Goal: Task Accomplishment & Management: Use online tool/utility

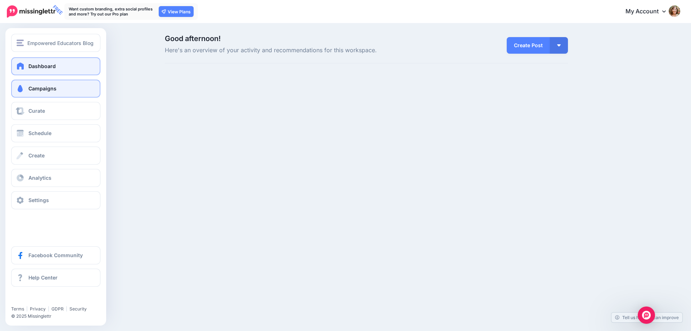
click at [35, 88] on span "Campaigns" at bounding box center [42, 88] width 28 height 6
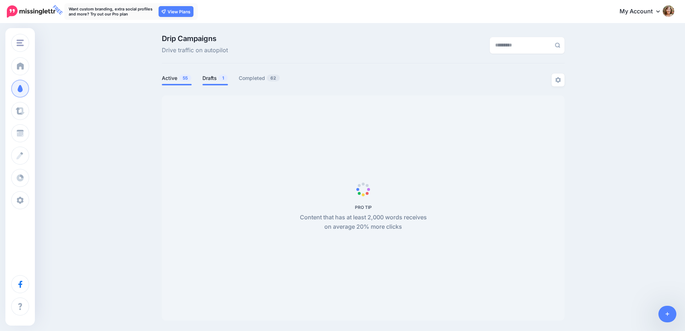
click at [217, 78] on link "Drafts 1" at bounding box center [216, 78] width 26 height 9
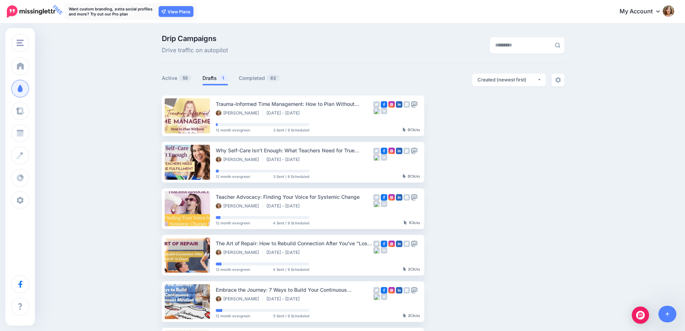
click at [218, 75] on link "Drafts 1" at bounding box center [216, 78] width 26 height 9
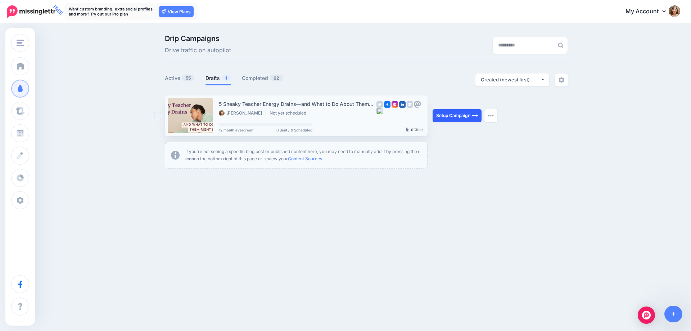
click at [470, 112] on link "Setup Campaign" at bounding box center [456, 115] width 49 height 13
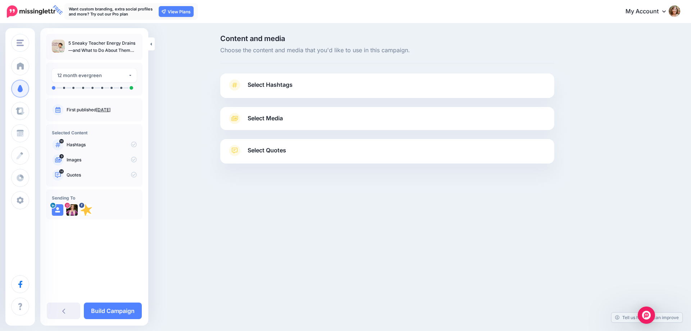
click at [281, 84] on span "Select Hashtags" at bounding box center [270, 85] width 45 height 10
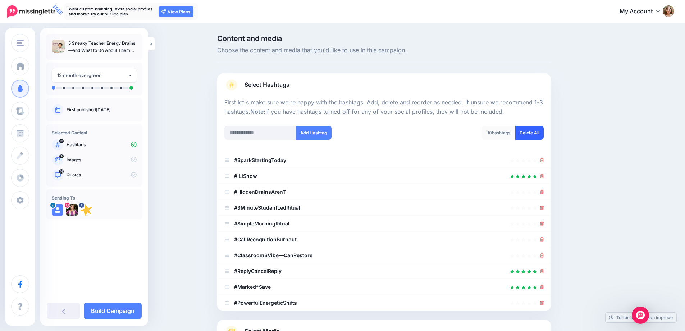
click at [534, 132] on link "Delete All" at bounding box center [530, 133] width 28 height 14
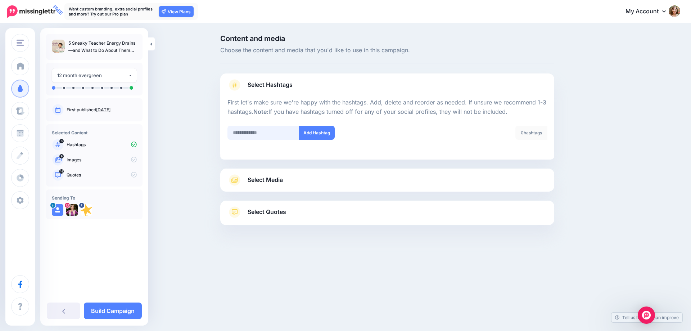
click at [277, 130] on input "text" at bounding box center [263, 133] width 72 height 14
type input "**********"
click at [276, 130] on input "text" at bounding box center [263, 133] width 72 height 14
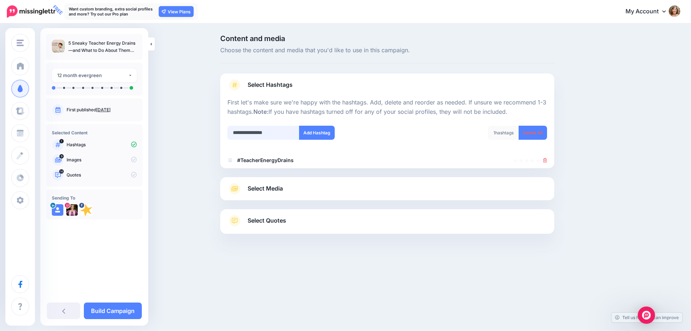
type input "**********"
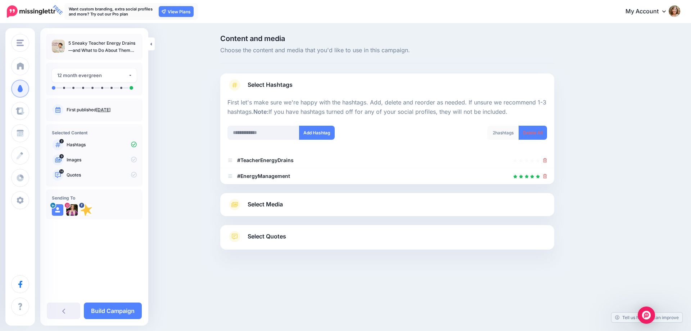
click at [272, 200] on span "Select Media" at bounding box center [265, 204] width 35 height 10
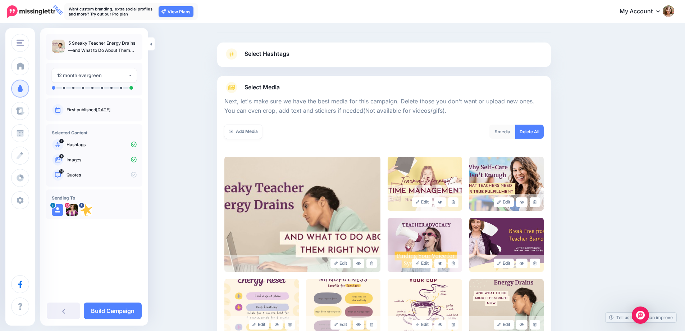
scroll to position [72, 0]
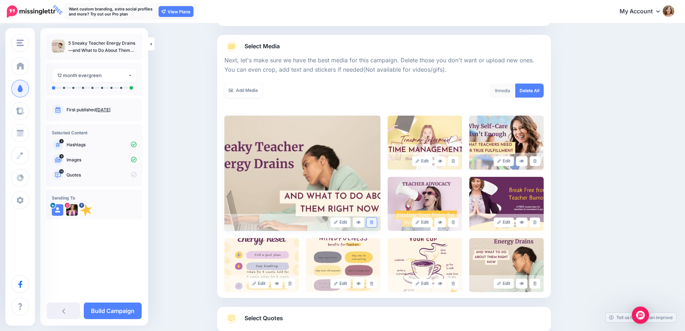
click at [376, 222] on link at bounding box center [372, 222] width 10 height 10
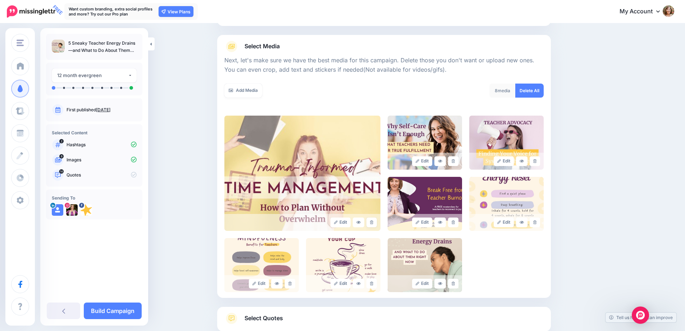
click at [376, 222] on link at bounding box center [372, 222] width 10 height 10
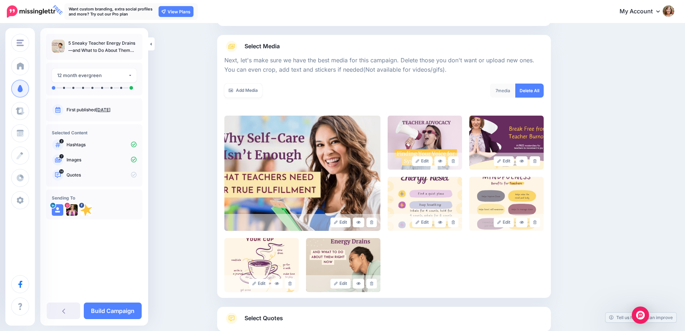
click at [376, 222] on link at bounding box center [372, 222] width 10 height 10
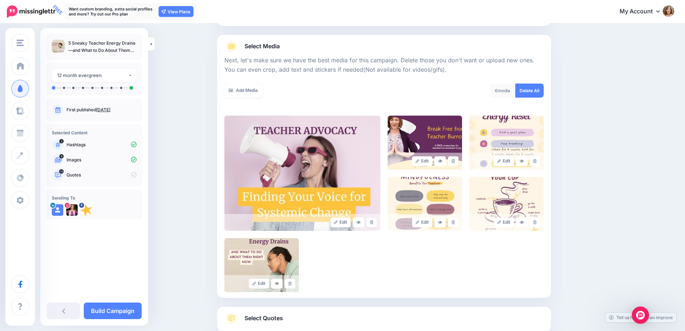
click at [376, 222] on link at bounding box center [372, 222] width 10 height 10
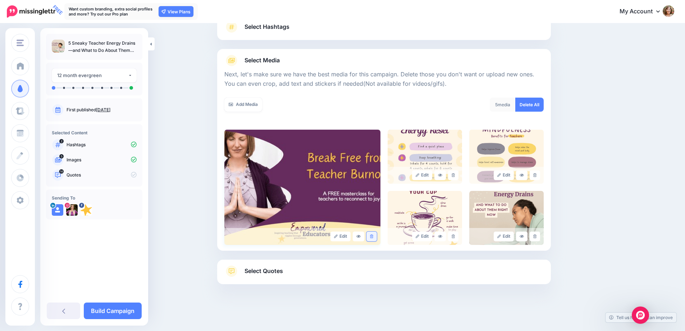
click at [373, 233] on link at bounding box center [372, 236] width 10 height 10
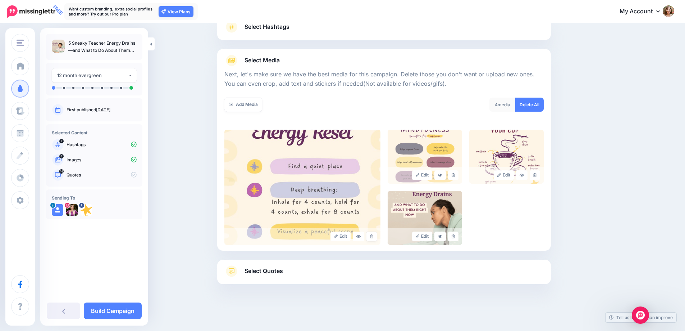
click at [373, 233] on link at bounding box center [372, 236] width 10 height 10
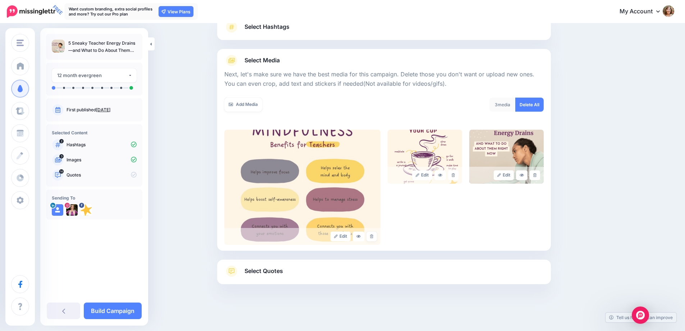
click at [373, 233] on link at bounding box center [372, 236] width 10 height 10
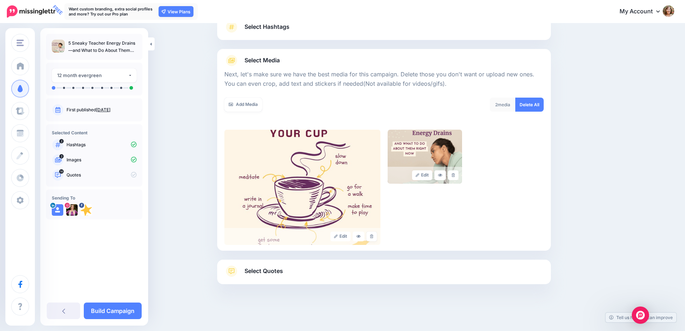
click at [373, 233] on link at bounding box center [372, 236] width 10 height 10
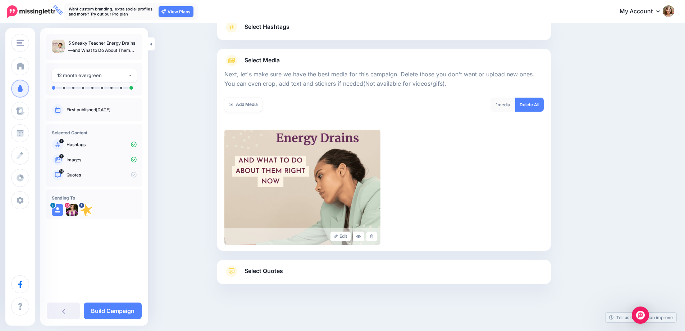
click at [270, 267] on span "Select Quotes" at bounding box center [264, 271] width 38 height 10
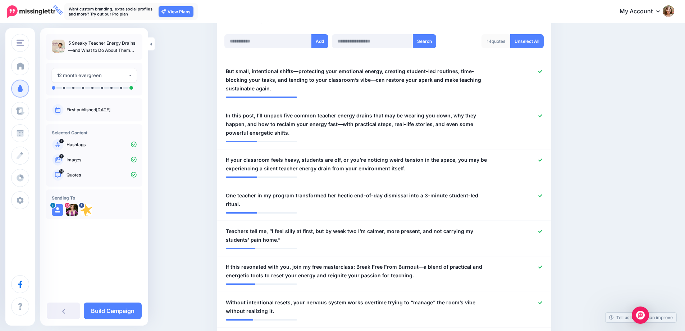
scroll to position [202, 0]
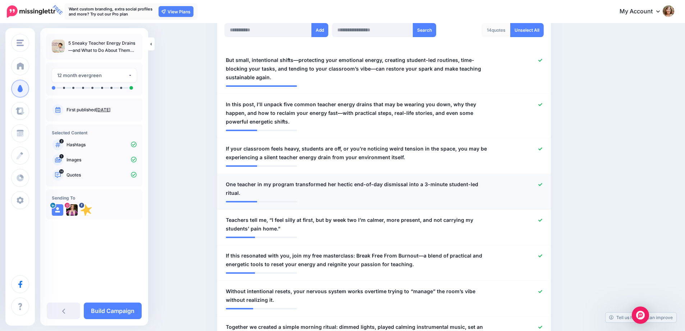
click at [543, 182] on icon at bounding box center [541, 184] width 4 height 4
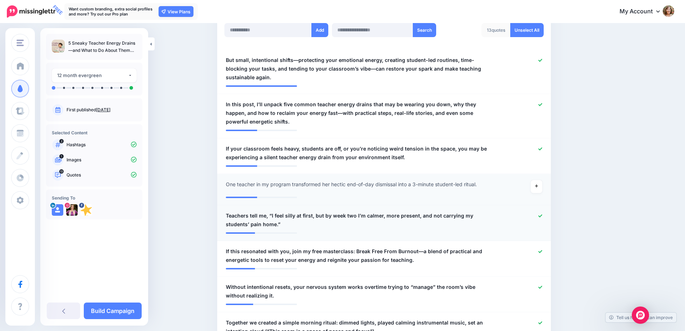
click at [543, 216] on icon at bounding box center [541, 215] width 4 height 3
click at [543, 252] on icon at bounding box center [541, 251] width 4 height 4
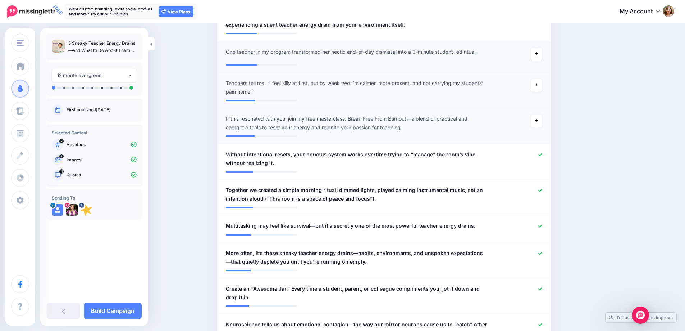
scroll to position [346, 0]
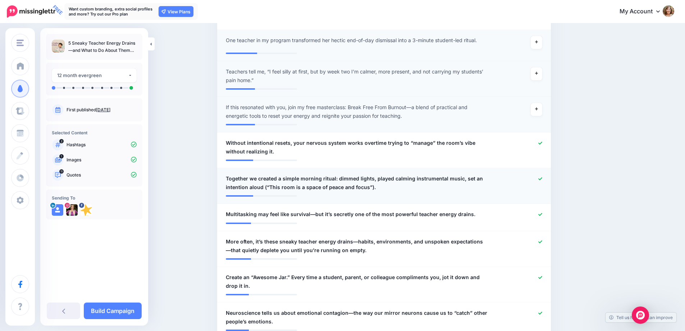
click at [543, 177] on icon at bounding box center [541, 179] width 4 height 4
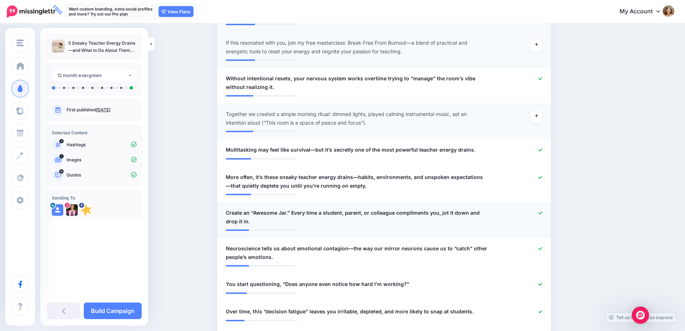
scroll to position [418, 0]
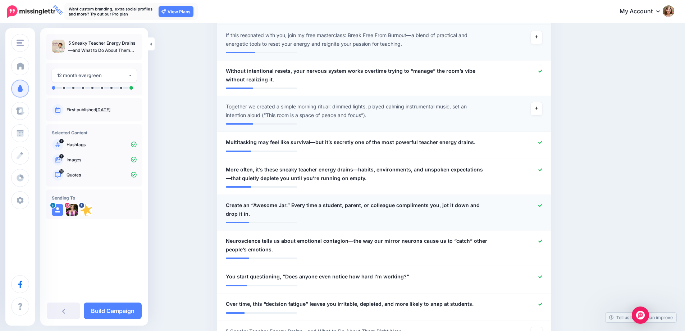
click at [543, 205] on icon at bounding box center [541, 205] width 4 height 4
click at [543, 277] on icon at bounding box center [541, 277] width 4 height 4
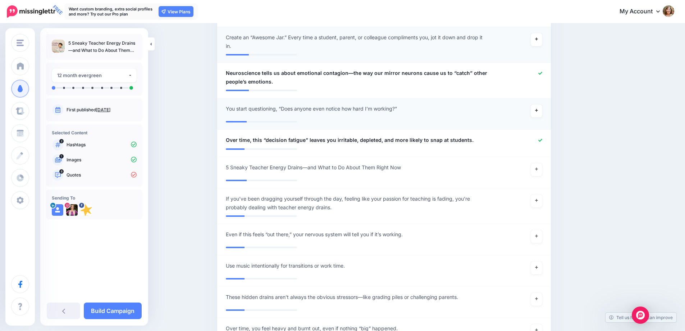
scroll to position [598, 0]
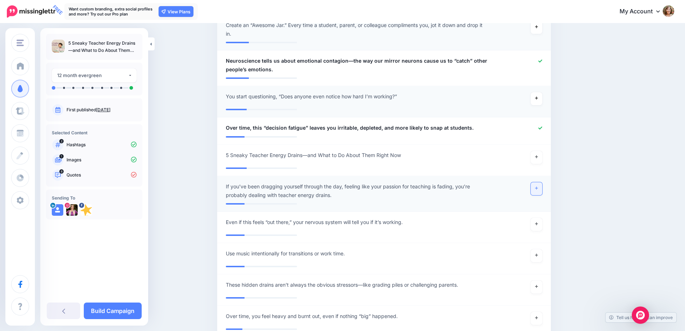
click at [538, 188] on icon at bounding box center [536, 188] width 3 height 3
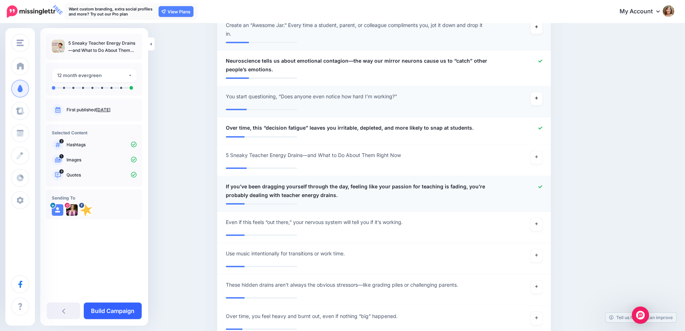
click at [122, 310] on link "Build Campaign" at bounding box center [113, 310] width 58 height 17
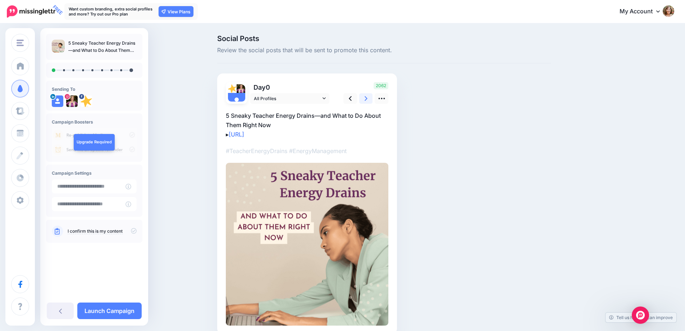
click at [368, 97] on icon at bounding box center [366, 99] width 3 height 8
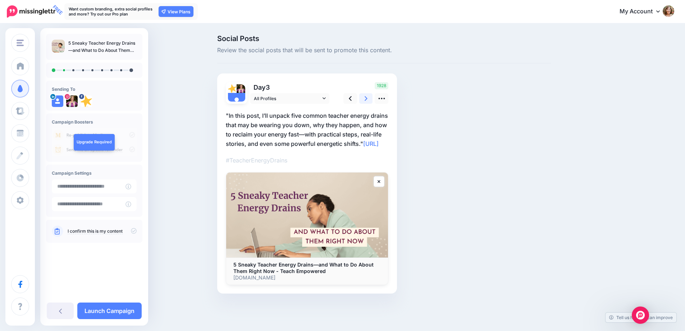
click at [368, 97] on icon at bounding box center [366, 99] width 3 height 8
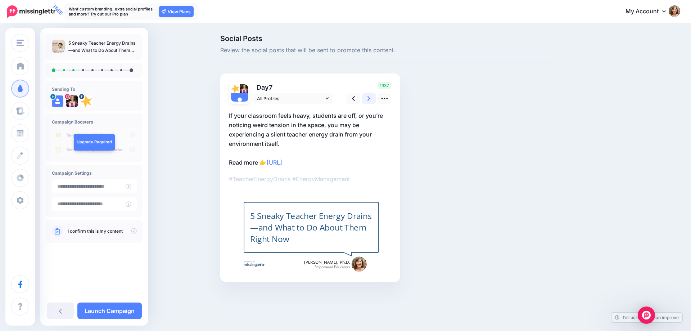
click at [370, 97] on icon at bounding box center [368, 99] width 3 height 8
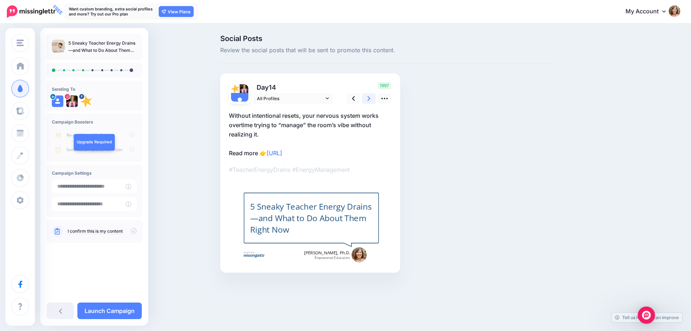
click at [370, 97] on icon at bounding box center [368, 99] width 3 height 8
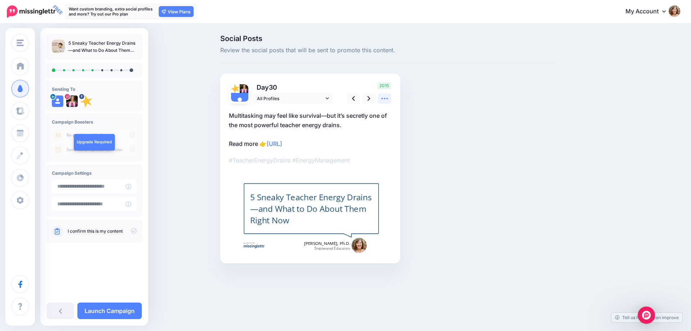
click at [383, 101] on icon at bounding box center [385, 99] width 8 height 8
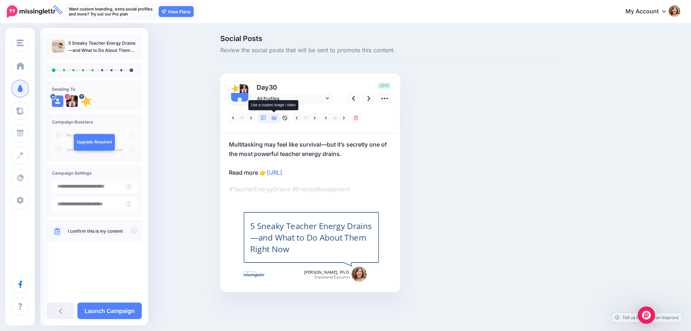
click at [275, 120] on icon at bounding box center [274, 117] width 5 height 5
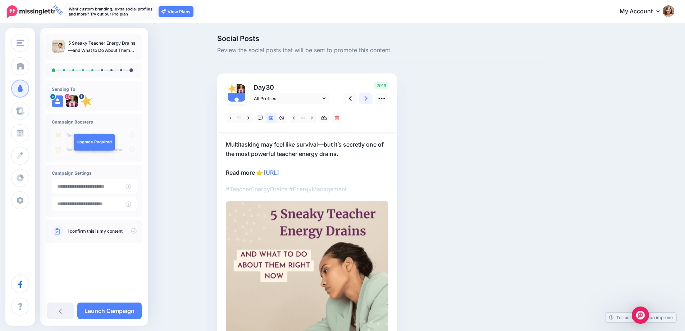
click at [368, 101] on icon at bounding box center [366, 99] width 3 height 8
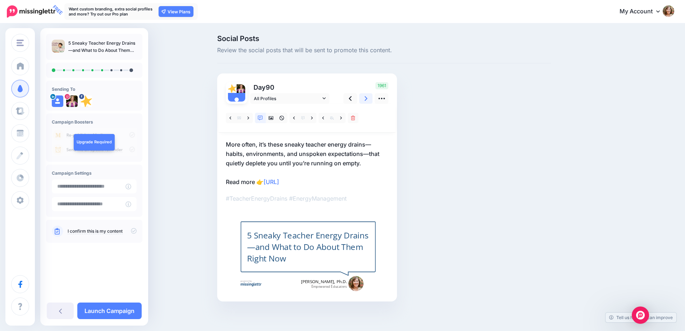
click at [367, 102] on icon at bounding box center [366, 99] width 3 height 8
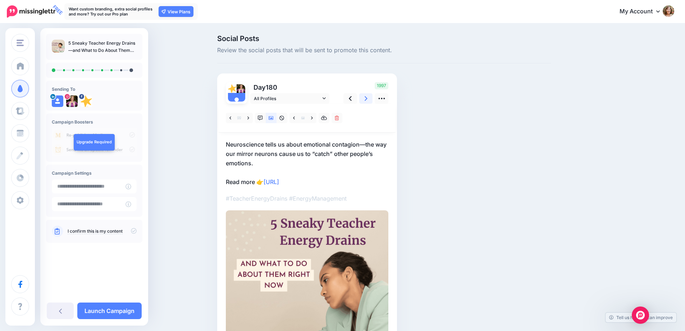
click at [367, 101] on icon at bounding box center [366, 99] width 3 height 8
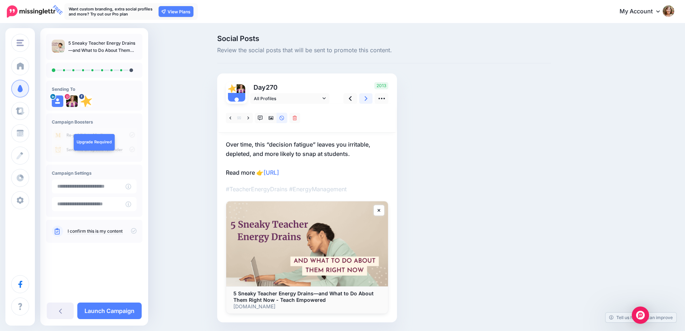
click at [367, 101] on icon at bounding box center [366, 99] width 3 height 8
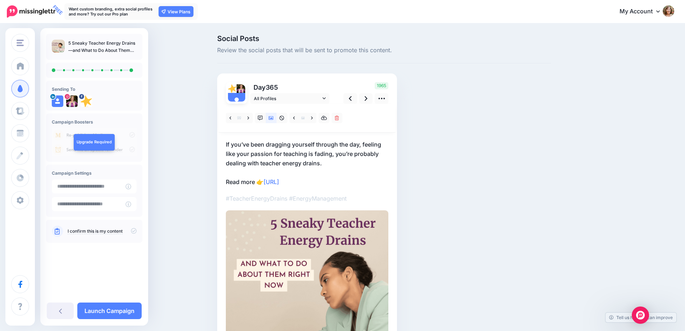
click at [132, 229] on icon at bounding box center [134, 231] width 6 height 6
click at [111, 313] on link "Launch Campaign" at bounding box center [109, 310] width 64 height 17
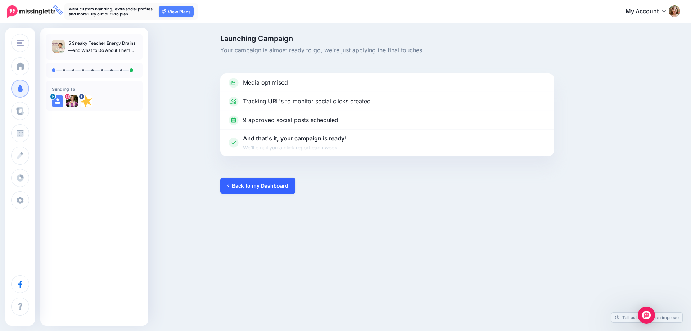
click at [268, 188] on link "Back to my Dashboard" at bounding box center [257, 185] width 75 height 17
